Goal: Information Seeking & Learning: Learn about a topic

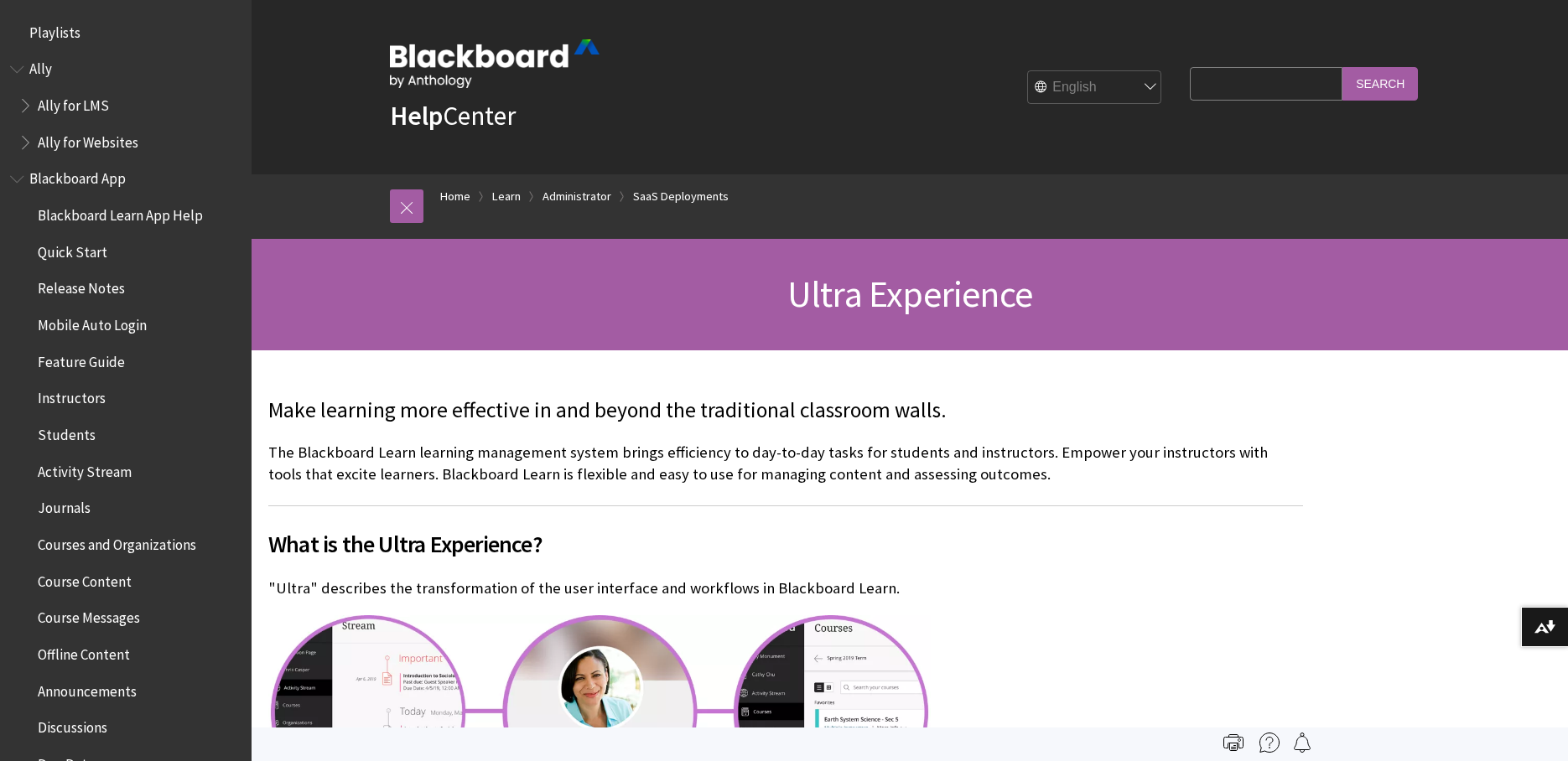
scroll to position [2200, 0]
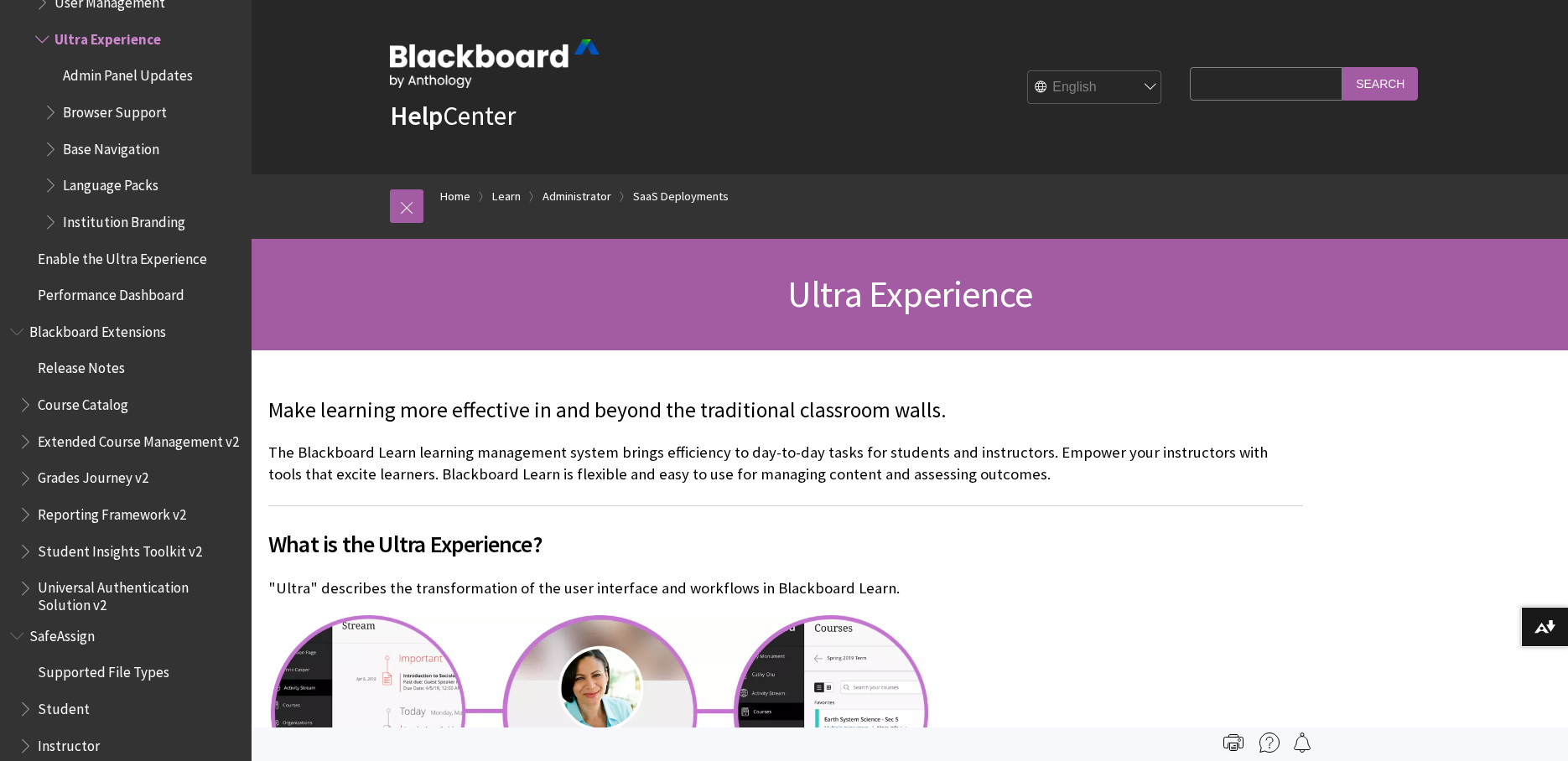
click at [1213, 82] on input "Search Query" at bounding box center [1266, 83] width 153 height 33
type input "generating"
click at [1342, 67] on input "Search" at bounding box center [1380, 83] width 75 height 33
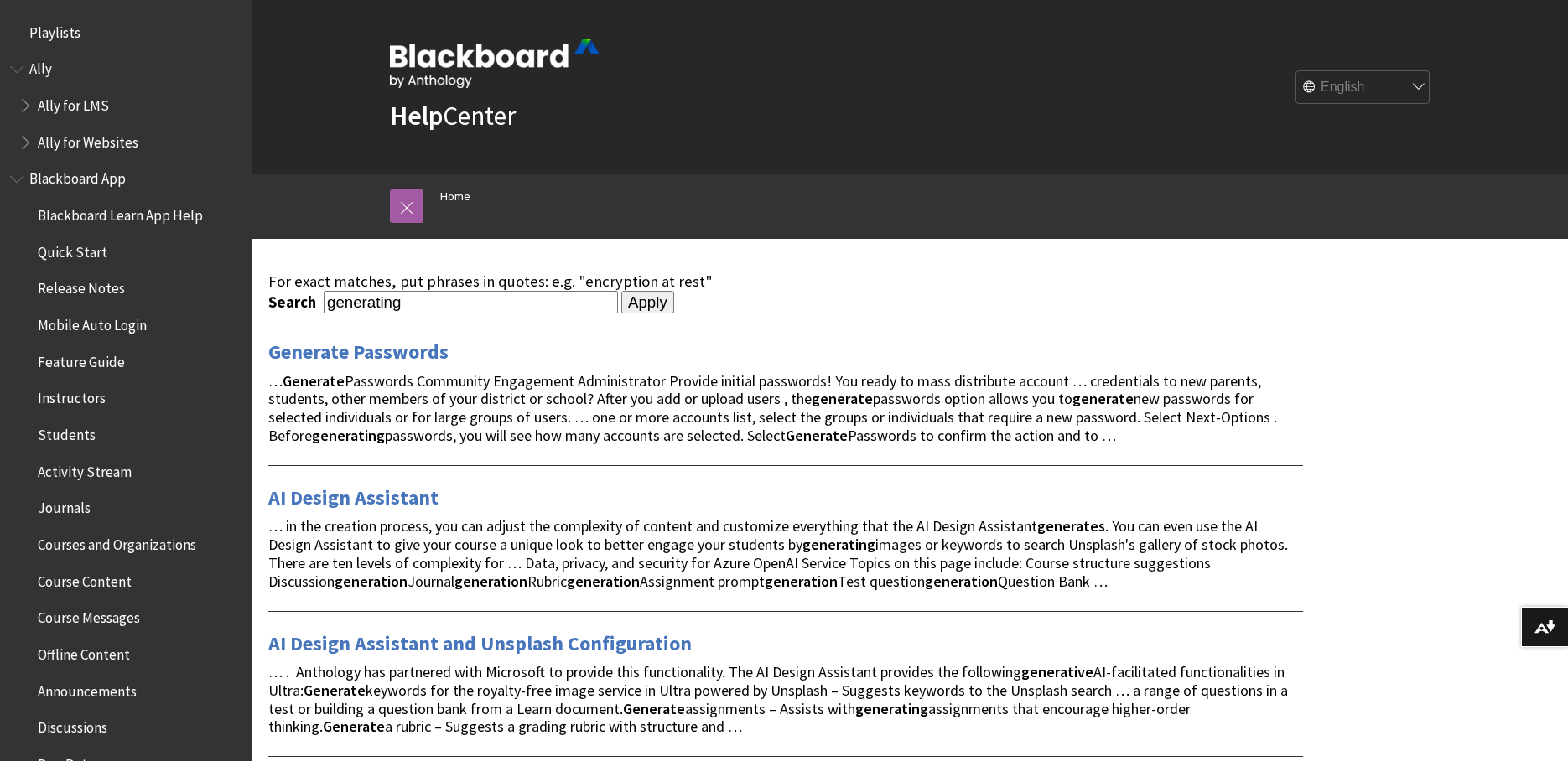
click at [511, 309] on input "generating" at bounding box center [470, 302] width 294 height 23
type input "rubrics"
click at [622, 291] on input "Apply" at bounding box center [648, 302] width 53 height 24
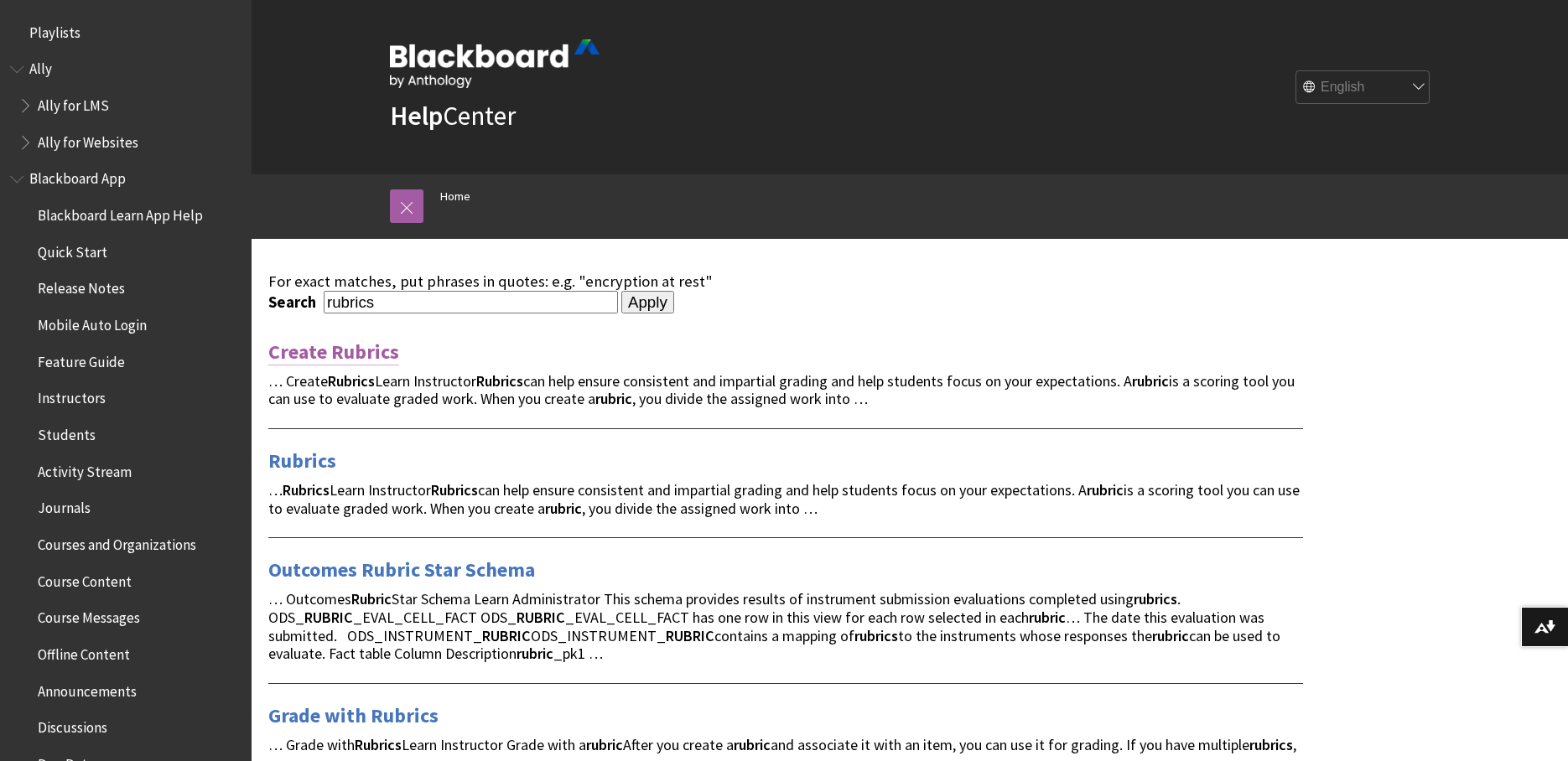
click at [336, 353] on link "Create Rubrics" at bounding box center [333, 352] width 131 height 27
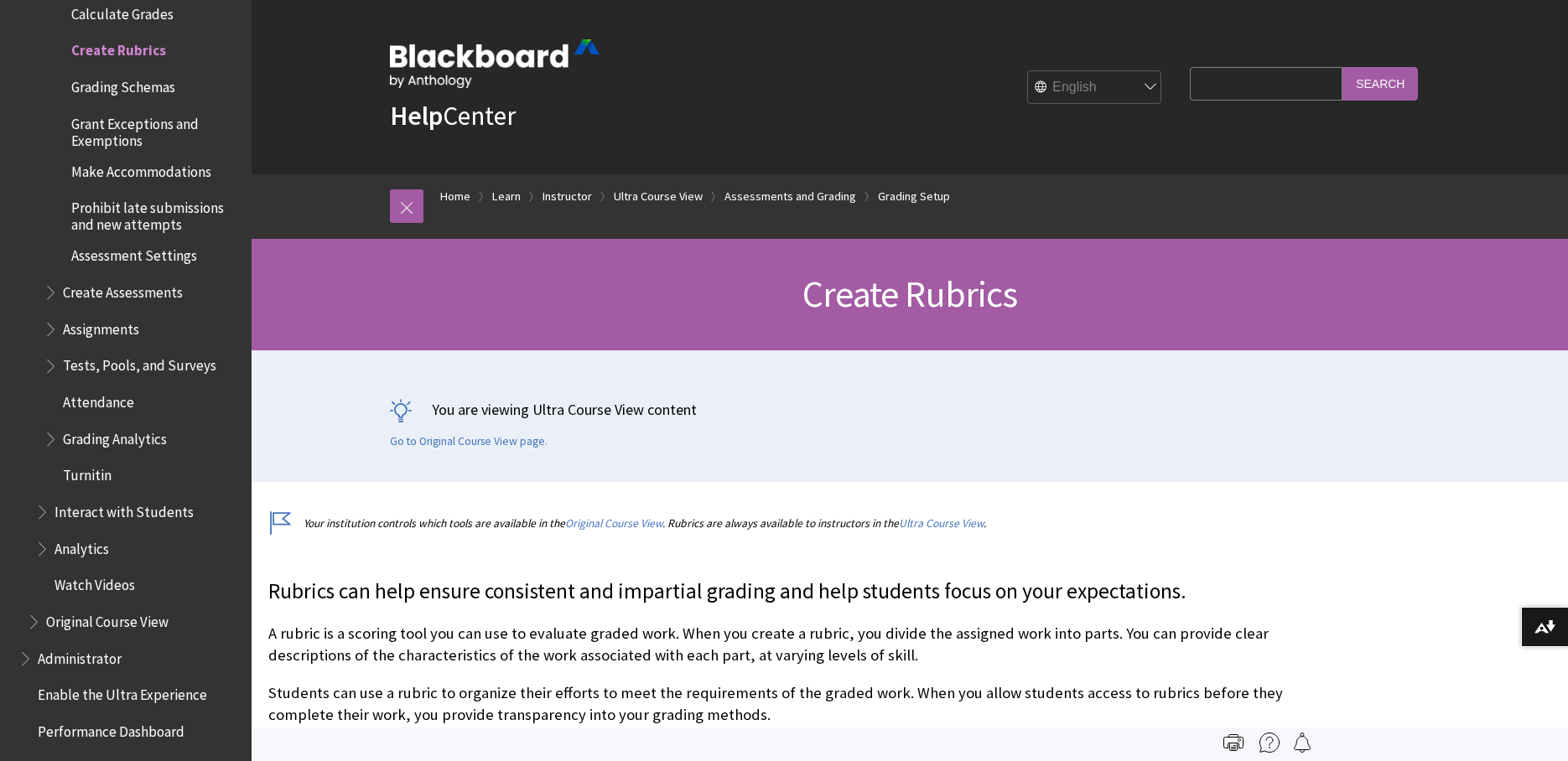
scroll to position [335, 0]
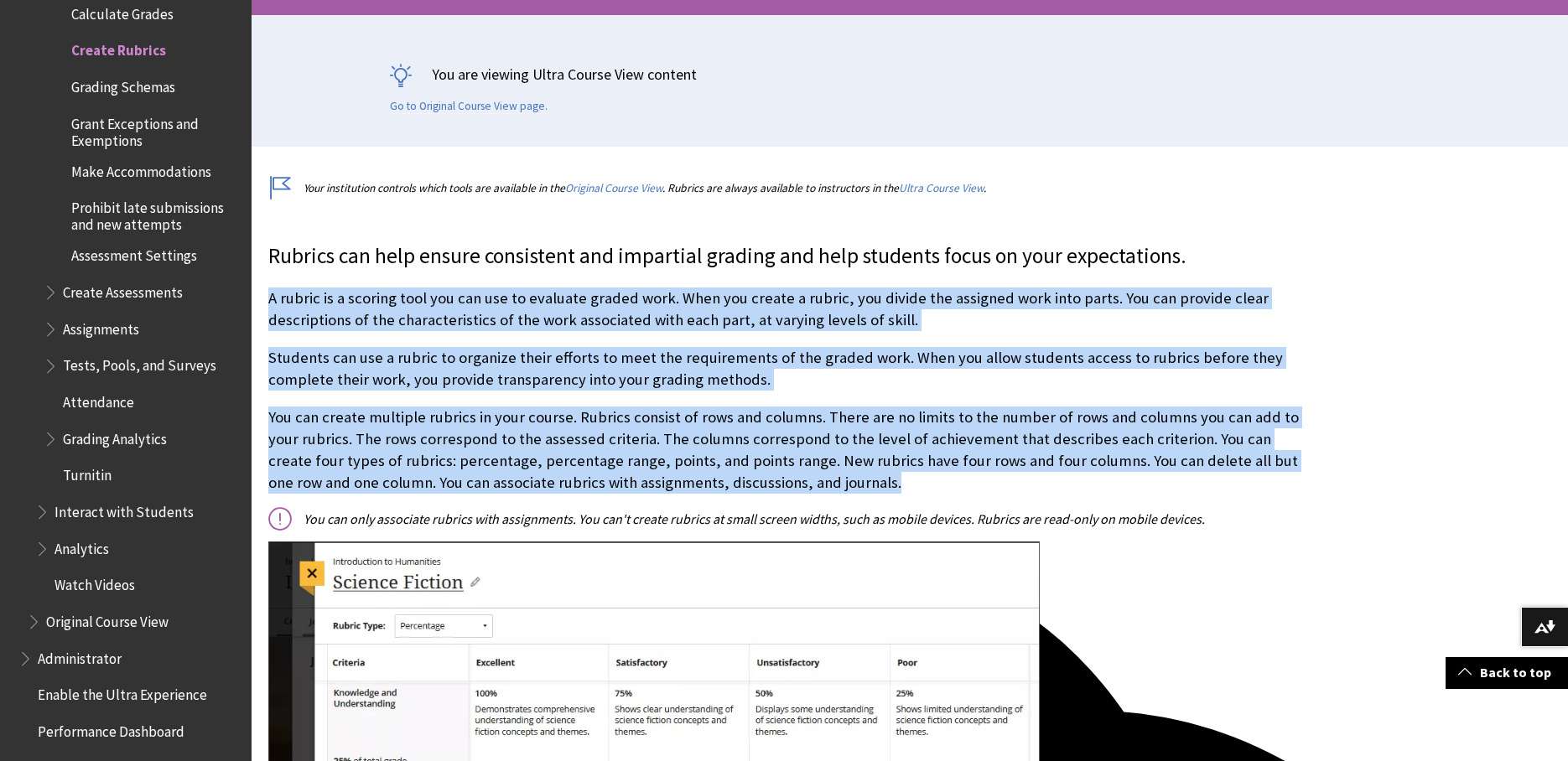
drag, startPoint x: 271, startPoint y: 298, endPoint x: 1219, endPoint y: 479, distance: 965.1
copy div "A rubric is a scoring tool you can use to evaluate graded work. When you create…"
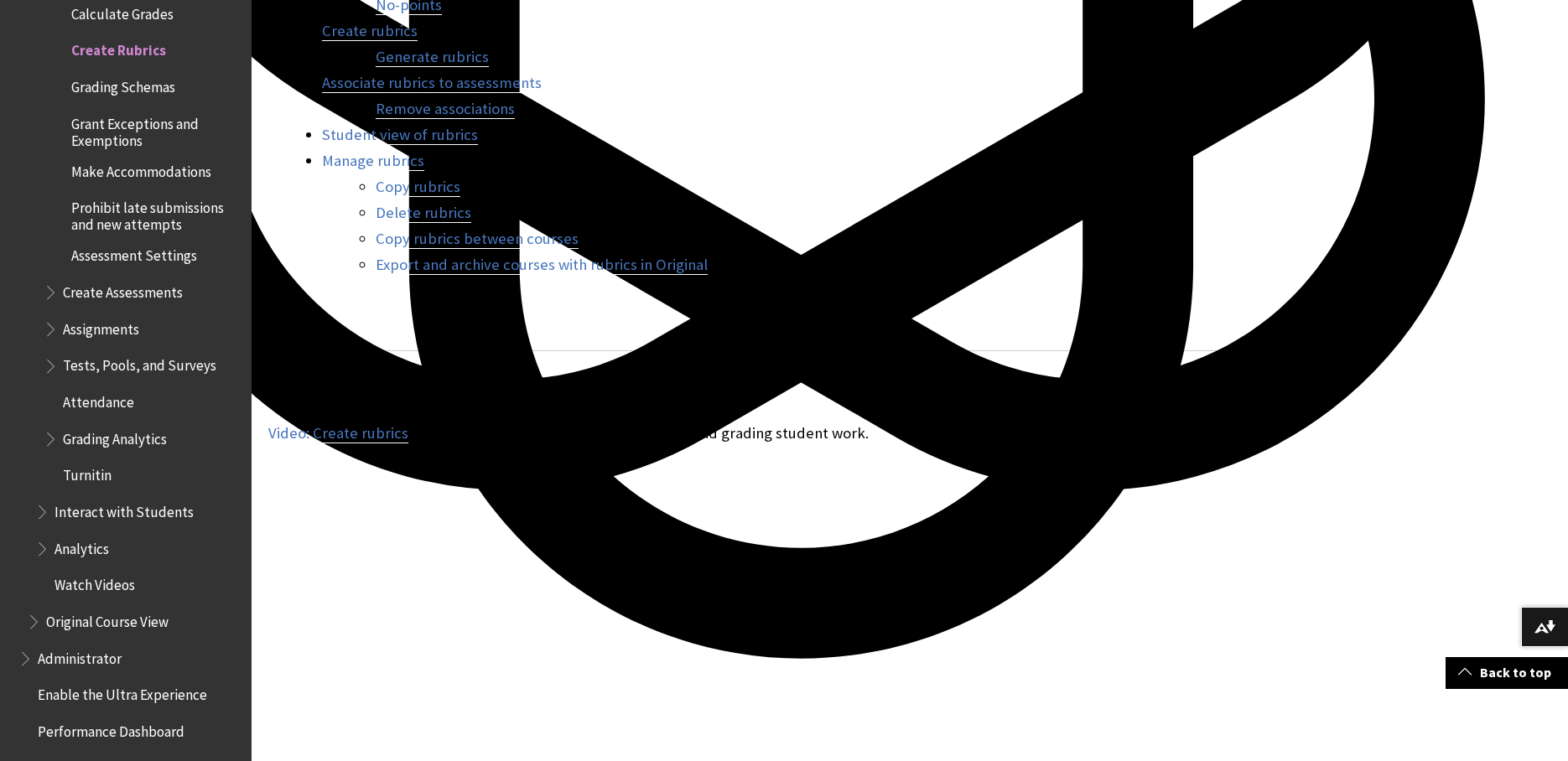
scroll to position [2095, 0]
